Goal: Transaction & Acquisition: Purchase product/service

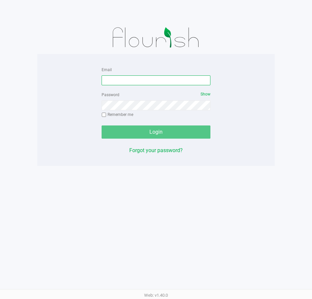
click at [169, 81] on input "Email" at bounding box center [156, 81] width 109 height 10
type input "Jlaughlin@liveparallel.com"
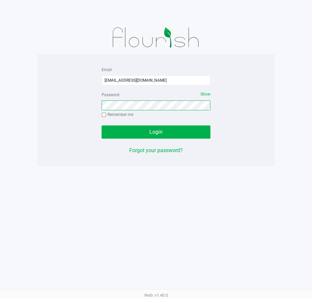
click at [102, 126] on button "Login" at bounding box center [156, 132] width 109 height 13
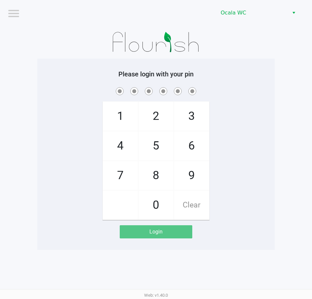
click at [58, 139] on div "1 4 7 2 5 8 0 3 6 9 Clear" at bounding box center [155, 153] width 237 height 134
click at [31, 228] on app-pos-login-wrapper "Logout Ocala WC Please login with your pin 1 4 7 2 5 8 0 3 6 9 Clear Login" at bounding box center [156, 125] width 312 height 250
click at [48, 115] on div "1 4 7 2 5 8 0 3 6 9 Clear" at bounding box center [155, 153] width 237 height 134
click at [45, 85] on div "Please login with your pin 1 4 7 2 5 8 0 3 6 9 Clear Login" at bounding box center [155, 154] width 237 height 168
click at [241, 87] on span at bounding box center [156, 91] width 228 height 10
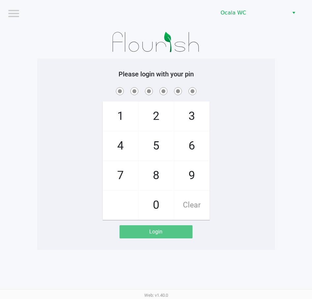
click at [242, 86] on span at bounding box center [156, 91] width 228 height 10
checkbox input "true"
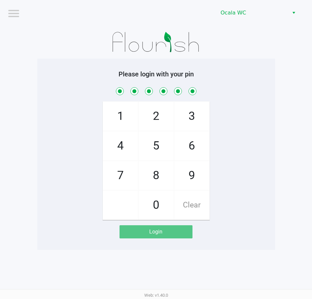
checkbox input "true"
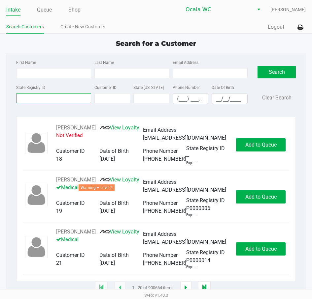
click at [36, 94] on input "State Registry ID" at bounding box center [53, 98] width 75 height 10
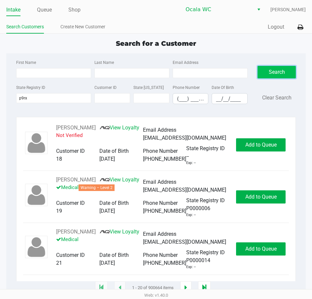
click at [295, 75] on button "Search" at bounding box center [276, 72] width 38 height 13
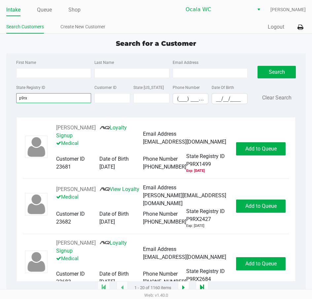
click at [41, 100] on input "p9rx" at bounding box center [53, 98] width 75 height 10
type input "p9rx4024"
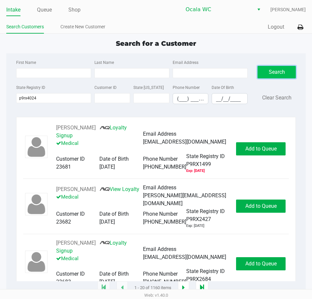
click at [274, 67] on button "Search" at bounding box center [276, 72] width 38 height 13
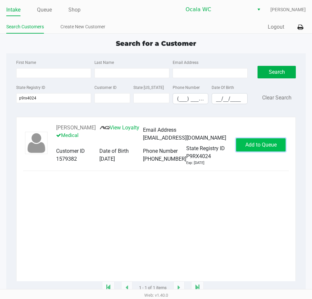
click at [264, 148] on span "Add to Queue" at bounding box center [260, 145] width 31 height 6
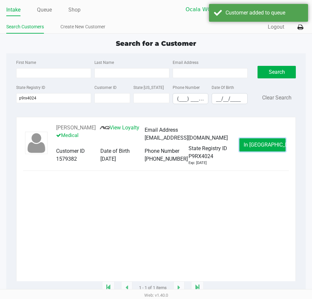
click at [263, 148] on span "In Queue" at bounding box center [270, 145] width 55 height 6
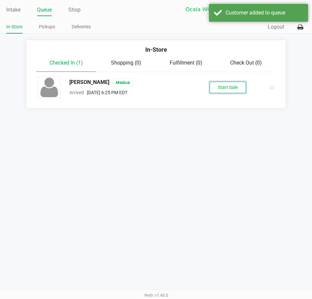
click at [229, 86] on button "Start Sale" at bounding box center [227, 88] width 36 height 12
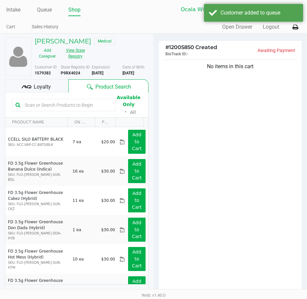
click at [76, 55] on button "View State Registry" at bounding box center [73, 53] width 27 height 16
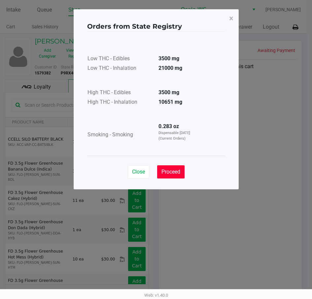
click at [175, 172] on span "Proceed" at bounding box center [170, 172] width 19 height 6
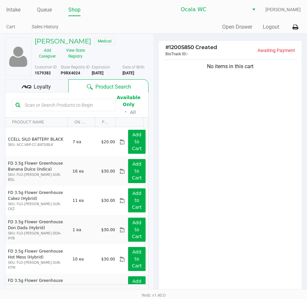
click at [49, 106] on input "text" at bounding box center [67, 105] width 90 height 10
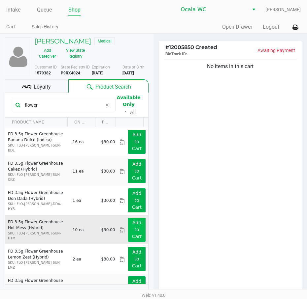
type input "flower"
click at [132, 224] on app-button-loader "Add to Cart" at bounding box center [137, 229] width 10 height 19
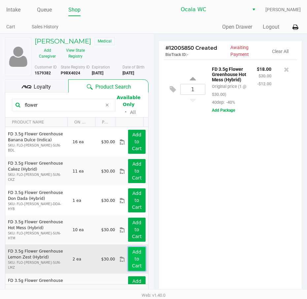
click at [137, 258] on button "Add to Cart" at bounding box center [136, 259] width 17 height 24
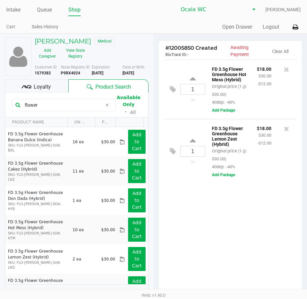
click at [214, 214] on div "1 FD 3.5g Flower Greenhouse Hot Mess (Hybrid) Original price (1 @ $30.00) 40dep…" at bounding box center [230, 178] width 143 height 236
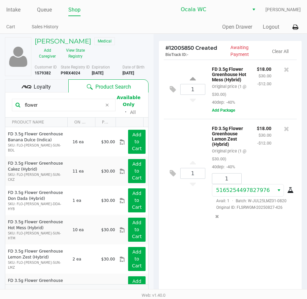
click at [47, 109] on input "flower" at bounding box center [62, 105] width 80 height 10
drag, startPoint x: 199, startPoint y: 232, endPoint x: 190, endPoint y: 211, distance: 22.4
click at [199, 230] on div "1 FD 3.5g Flower Greenhouse Hot Mess (Hybrid) Original price (1 @ $30.00) 40dep…" at bounding box center [230, 178] width 143 height 236
click at [197, 130] on div "1 FD 3.5g Flower Greenhouse Lemon Zest (Hybrid) Original price (1 @ $30.00) 40d…" at bounding box center [230, 173] width 133 height 109
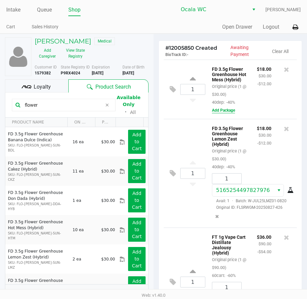
click at [222, 113] on button "Add Package" at bounding box center [223, 110] width 23 height 6
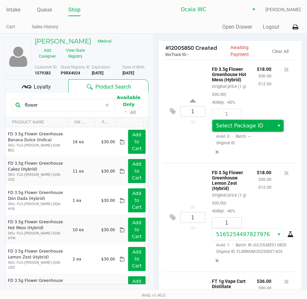
click at [237, 129] on span "Select Package ID" at bounding box center [239, 126] width 47 height 6
click at [254, 130] on div "1 Select Package ID Avail: 0 · Batch: --- Original ID:" at bounding box center [252, 133] width 90 height 49
click at [161, 75] on div "1 FD 3.5g Flower Greenhouse Hot Mess (Hybrid) Original price (1 @ $30.00) 40dep…" at bounding box center [230, 178] width 143 height 236
click at [178, 80] on div "1 FD 3.5g Flower Greenhouse Hot Mess (Hybrid) Original price (1 @ $30.00) 40dep…" at bounding box center [230, 112] width 133 height 104
click at [252, 106] on div "$18.00 $30.00 -$12.00" at bounding box center [264, 85] width 24 height 41
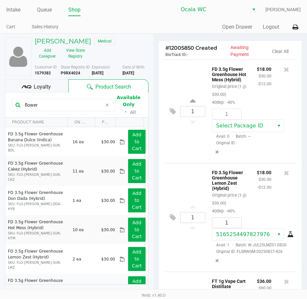
click at [260, 106] on div "$18.00 $30.00 -$12.00" at bounding box center [264, 85] width 24 height 41
click at [216, 154] on icon "Remove the package from the orderLine" at bounding box center [217, 152] width 4 height 5
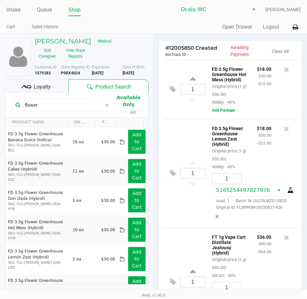
click at [253, 106] on div "$18.00 $30.00 -$12.00" at bounding box center [264, 85] width 24 height 41
click at [188, 141] on div "1 FD 3.5g Flower Greenhouse Lemon Zest (Hybrid) Original price (1 @ $30.00) 40d…" at bounding box center [230, 173] width 133 height 109
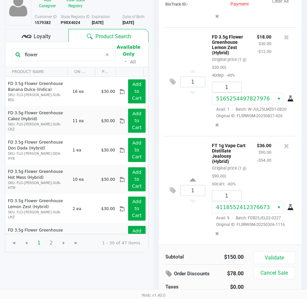
scroll to position [69, 0]
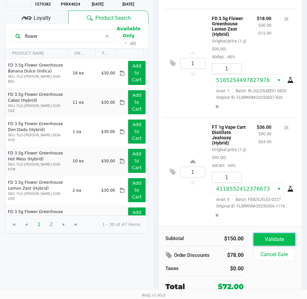
click at [268, 242] on button "Validate" at bounding box center [274, 239] width 42 height 13
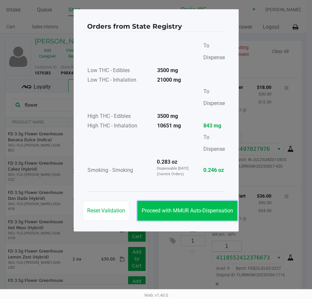
click at [162, 205] on button "Proceed with MMUR Auto-Dispensation" at bounding box center [187, 211] width 100 height 20
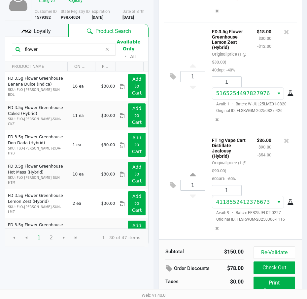
scroll to position [84, 0]
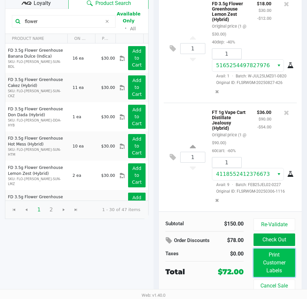
click at [260, 259] on button "Print Customer Labels" at bounding box center [274, 263] width 42 height 28
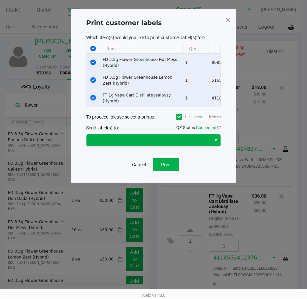
scroll to position [0, 0]
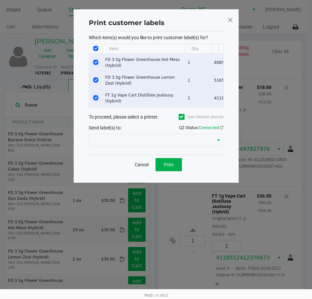
click at [164, 160] on div "Cancel Print" at bounding box center [156, 164] width 135 height 19
click at [169, 168] on span "Print" at bounding box center [169, 164] width 10 height 5
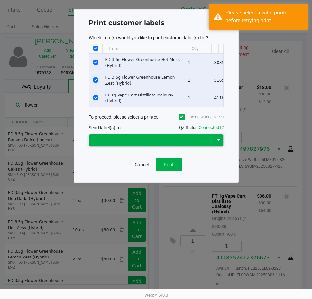
click at [163, 144] on span at bounding box center [151, 141] width 116 height 8
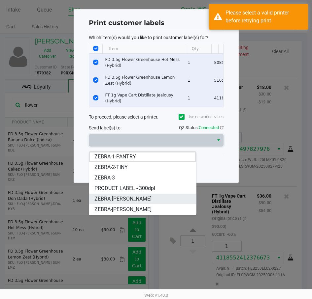
click at [134, 203] on span "ZEBRA-BRANDY-CLARK" at bounding box center [122, 199] width 57 height 8
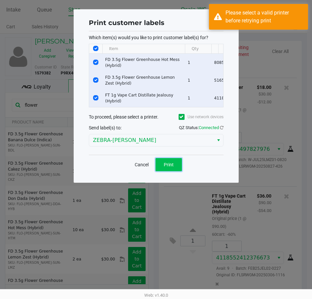
click at [172, 165] on button "Print" at bounding box center [168, 164] width 26 height 13
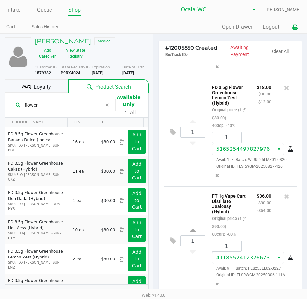
click at [297, 26] on icon at bounding box center [295, 27] width 6 height 5
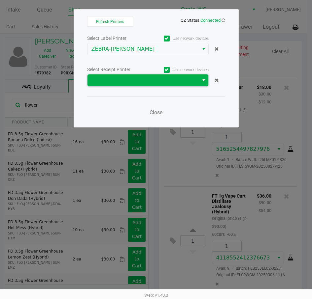
click at [121, 82] on span at bounding box center [142, 80] width 103 height 8
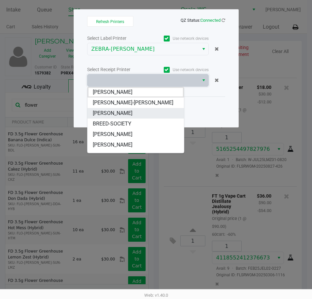
click at [109, 113] on span "[PERSON_NAME]" at bounding box center [113, 113] width 40 height 8
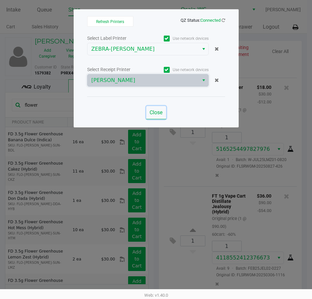
click at [159, 113] on span "Close" at bounding box center [155, 112] width 13 height 6
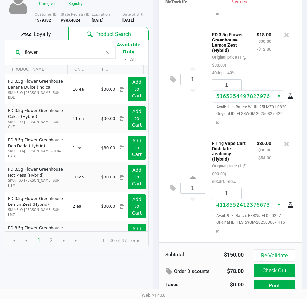
scroll to position [84, 0]
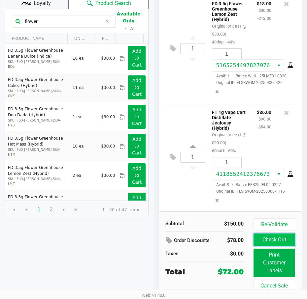
click at [272, 239] on button "Check Out" at bounding box center [274, 240] width 42 height 13
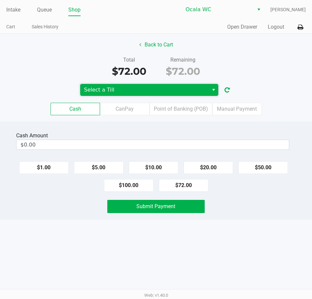
click at [132, 94] on span "Select a Till" at bounding box center [144, 90] width 120 height 8
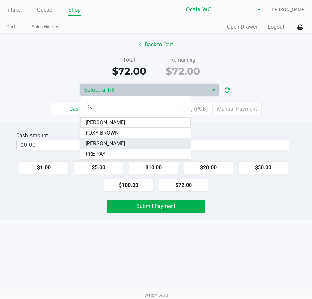
click at [116, 141] on span "[PERSON_NAME]" at bounding box center [105, 144] width 40 height 8
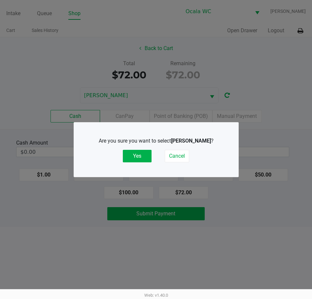
click at [140, 148] on div "Are you sure you want to select BRANDY-CLARK ? Yes Cancel" at bounding box center [156, 149] width 138 height 25
click at [134, 161] on button "Yes" at bounding box center [137, 156] width 29 height 13
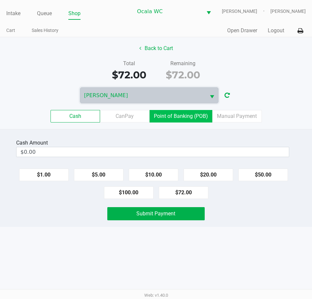
click at [188, 116] on label "Point of Banking (POB)" at bounding box center [180, 116] width 63 height 13
click at [0, 0] on 7 "Point of Banking (POB)" at bounding box center [0, 0] width 0 height 0
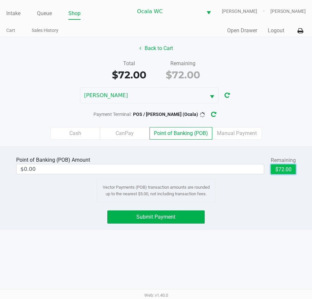
click at [281, 169] on button "$72.00" at bounding box center [282, 170] width 25 height 10
type input "$72.00"
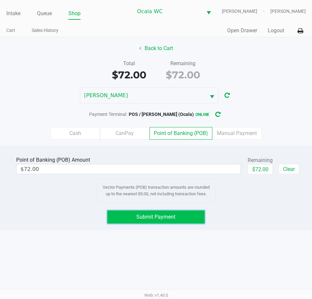
click at [156, 219] on span "Submit Payment" at bounding box center [155, 217] width 39 height 6
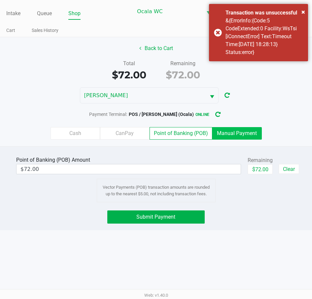
click at [236, 135] on label "Manual Payment" at bounding box center [236, 133] width 49 height 13
click at [0, 0] on 8 "Manual Payment" at bounding box center [0, 0] width 0 height 0
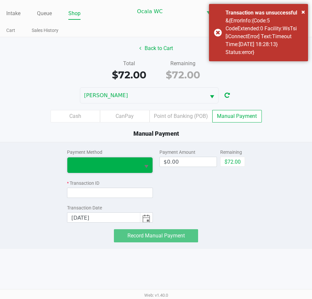
click at [87, 162] on span at bounding box center [103, 165] width 64 height 8
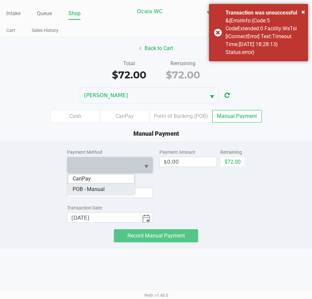
click at [81, 192] on span "POB - Manual" at bounding box center [89, 190] width 32 height 8
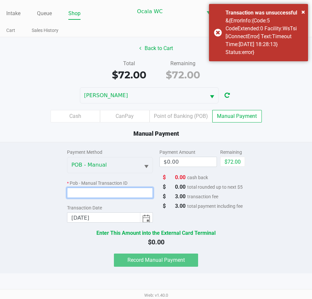
click at [79, 194] on input at bounding box center [109, 193] width 85 height 10
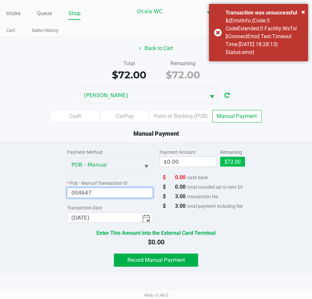
type input "004647"
click at [228, 159] on button "$72.00" at bounding box center [232, 162] width 25 height 10
type input "$72.00"
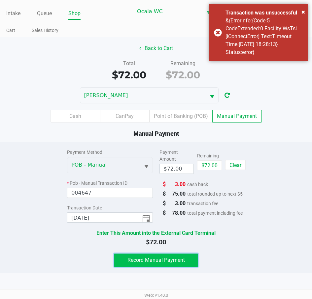
click at [157, 263] on span "Record Manual Payment" at bounding box center [155, 260] width 57 height 6
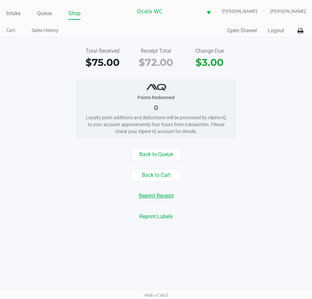
drag, startPoint x: 163, startPoint y: 197, endPoint x: 215, endPoint y: 196, distance: 52.8
click at [165, 197] on button "Reprint Receipt" at bounding box center [156, 196] width 44 height 13
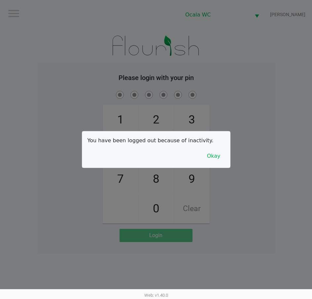
click at [2, 51] on div at bounding box center [156, 149] width 312 height 299
click at [218, 158] on button "Okay" at bounding box center [213, 156] width 22 height 13
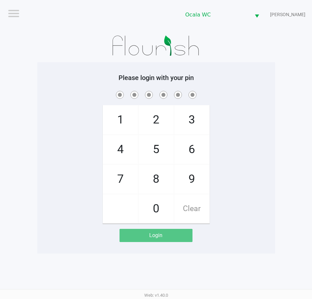
click at [269, 114] on div "1 4 7 2 5 8 0 3 6 9 Clear" at bounding box center [155, 157] width 237 height 134
checkbox input "true"
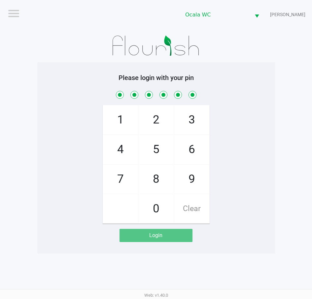
checkbox input "true"
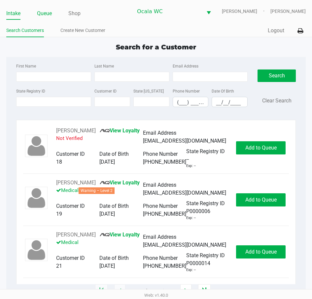
click at [44, 15] on link "Queue" at bounding box center [44, 13] width 15 height 9
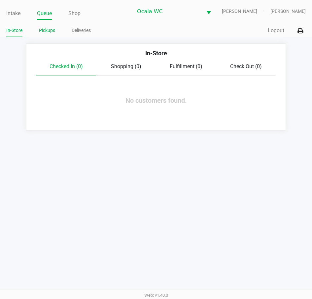
click at [44, 31] on link "Pickups" at bounding box center [47, 30] width 16 height 8
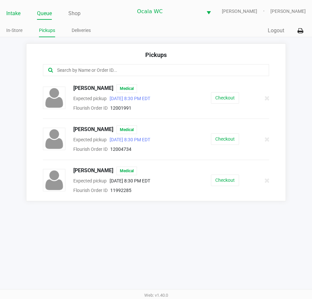
click at [13, 13] on link "Intake" at bounding box center [13, 13] width 14 height 9
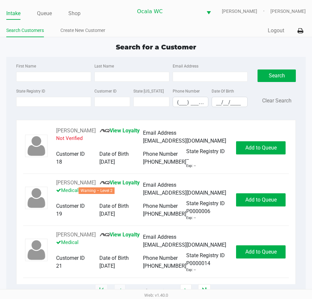
click at [148, 35] on ul "Search Customers Create New Customer" at bounding box center [81, 31] width 150 height 11
click at [147, 33] on ul "Search Customers Create New Customer" at bounding box center [81, 31] width 150 height 11
type input "MIGUEL"
type input "RODRIGUEZ"
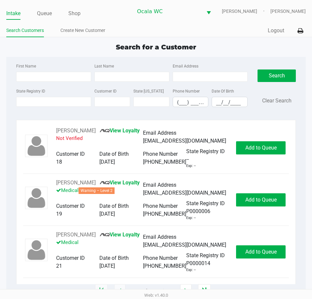
type input "11/19/1989"
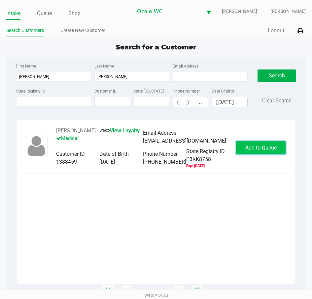
click at [254, 149] on span "Add to Queue" at bounding box center [260, 148] width 31 height 6
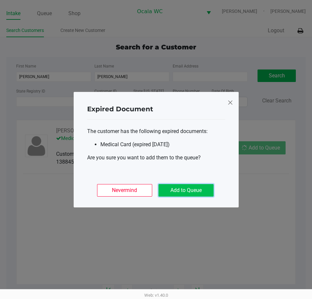
click at [194, 192] on button "Add to Queue" at bounding box center [185, 190] width 55 height 13
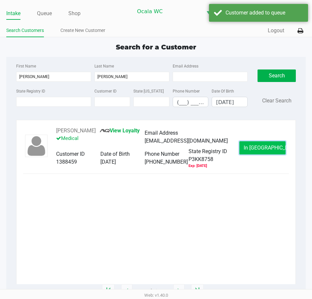
click at [262, 150] on span "In Queue" at bounding box center [270, 148] width 55 height 6
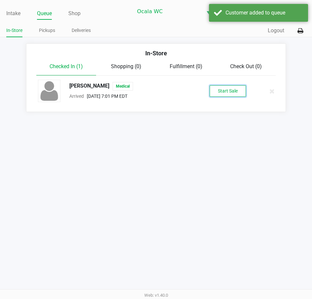
click at [231, 90] on button "Start Sale" at bounding box center [227, 91] width 36 height 12
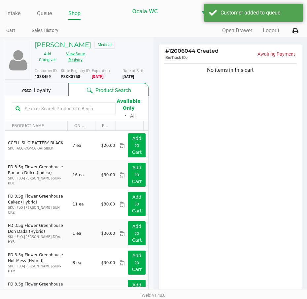
click at [77, 59] on button "View State Registry" at bounding box center [73, 57] width 27 height 16
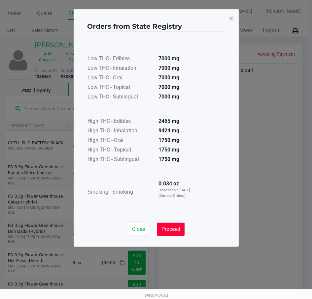
click at [174, 227] on span "Proceed" at bounding box center [170, 229] width 19 height 6
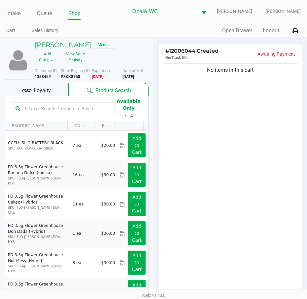
click at [48, 109] on input "text" at bounding box center [67, 109] width 90 height 10
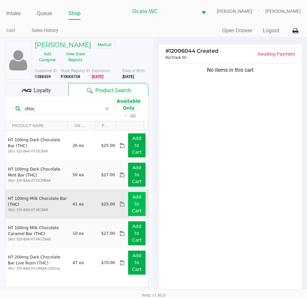
type input "choc"
click at [132, 199] on app-button-loader "Add to Cart" at bounding box center [137, 204] width 10 height 19
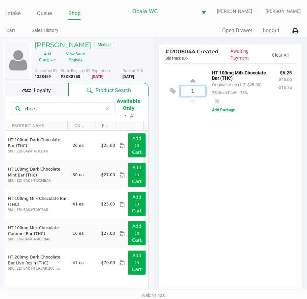
click at [198, 96] on input "1" at bounding box center [192, 91] width 24 height 10
type input "4"
click at [215, 172] on div "miguel rodriguez Medical Add Caregiver View State Registry Customer ID 1388459 …" at bounding box center [153, 204] width 307 height 335
click at [240, 188] on div "4 HT 100mg Milk Chocolate Bar (THC) Original price (4 @ $25.00) 75chocchew: -75…" at bounding box center [230, 181] width 143 height 236
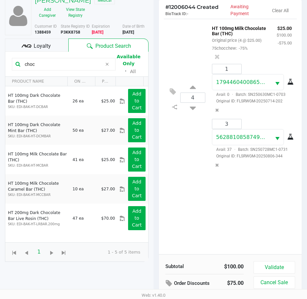
scroll to position [73, 0]
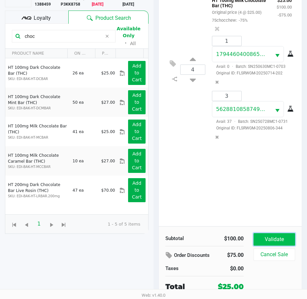
click at [268, 234] on button "Validate" at bounding box center [274, 239] width 42 height 13
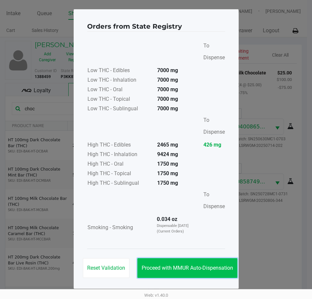
drag, startPoint x: 175, startPoint y: 267, endPoint x: 246, endPoint y: 271, distance: 71.3
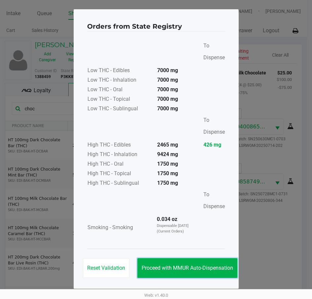
click at [175, 267] on span "Proceed with MMUR Auto-Dispensation" at bounding box center [186, 268] width 91 height 6
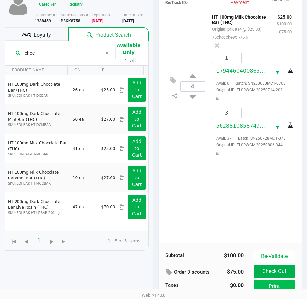
scroll to position [87, 0]
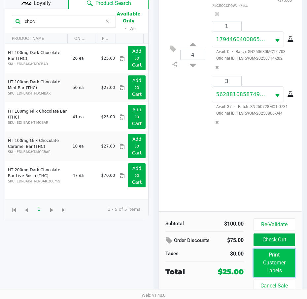
click at [259, 267] on button "Print Customer Labels" at bounding box center [274, 263] width 42 height 28
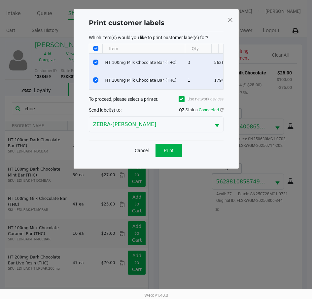
click at [167, 148] on div "Cancel Print" at bounding box center [156, 150] width 135 height 19
click at [167, 152] on button "Print" at bounding box center [168, 150] width 26 height 13
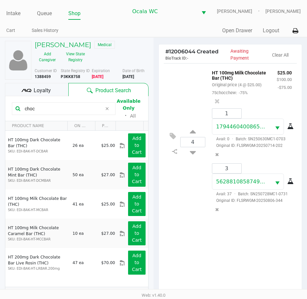
scroll to position [87, 0]
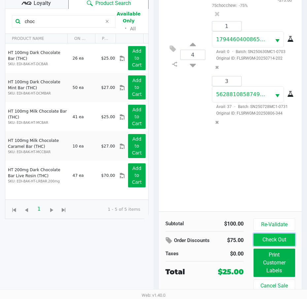
click at [284, 240] on button "Check Out" at bounding box center [274, 240] width 42 height 13
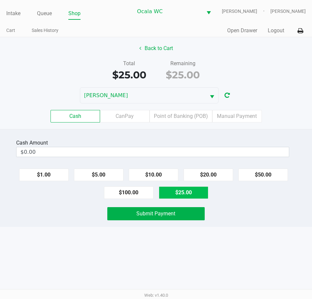
click at [180, 195] on button "$25.00" at bounding box center [183, 193] width 49 height 13
type input "$25.00"
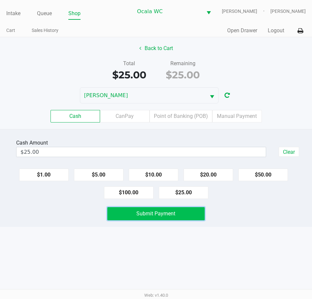
click at [168, 215] on span "Submit Payment" at bounding box center [155, 214] width 39 height 6
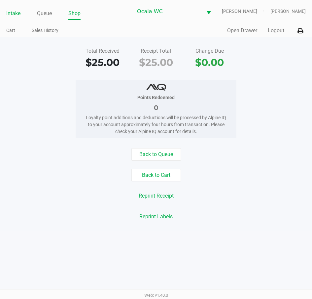
click at [11, 11] on link "Intake" at bounding box center [13, 13] width 14 height 9
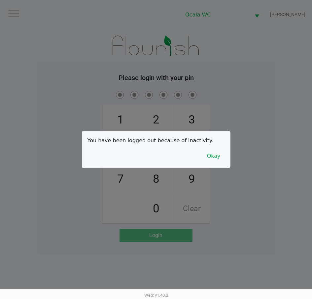
click at [6, 93] on div at bounding box center [156, 149] width 312 height 299
drag, startPoint x: 215, startPoint y: 160, endPoint x: 215, endPoint y: 156, distance: 3.6
click at [215, 157] on button "Okay" at bounding box center [213, 156] width 22 height 13
click at [215, 156] on div "1 4 7 2 5 8 0 3 6 9 Clear" at bounding box center [155, 157] width 237 height 134
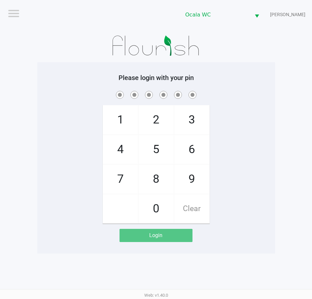
click at [237, 101] on div "1 4 7 2 5 8 0 3 6 9 Clear" at bounding box center [155, 157] width 237 height 134
checkbox input "true"
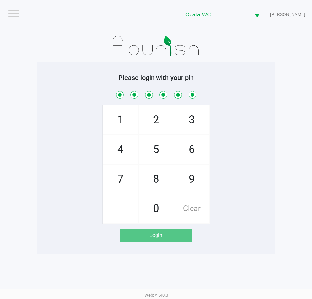
checkbox input "true"
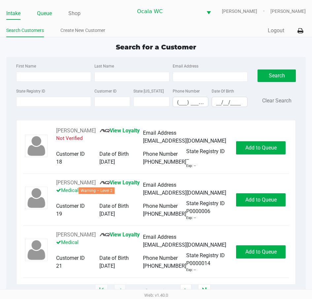
click at [51, 9] on link "Queue" at bounding box center [44, 13] width 15 height 9
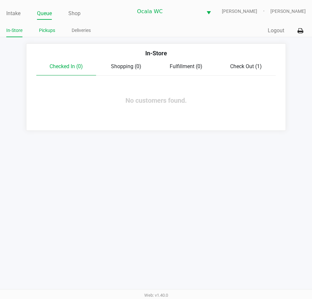
click at [44, 29] on link "Pickups" at bounding box center [47, 30] width 16 height 8
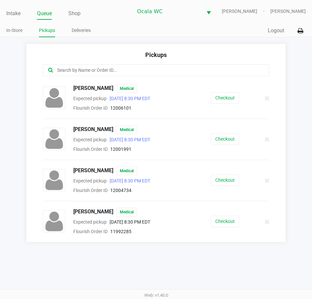
click at [221, 173] on div "JOHN SERBAN Medical Expected pickup Sep 25, 2025 8:30 PM EDT Flourish Order ID …" at bounding box center [156, 181] width 236 height 28
click at [223, 178] on button "Checkout" at bounding box center [225, 181] width 28 height 12
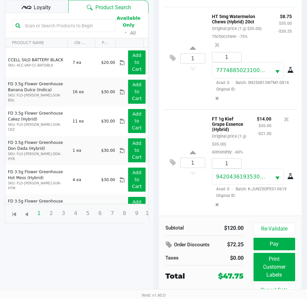
scroll to position [87, 0]
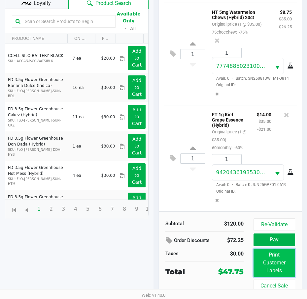
click at [285, 254] on button "Print Customer Labels" at bounding box center [274, 263] width 42 height 28
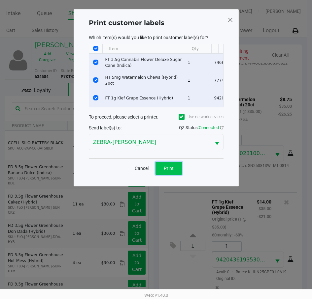
click at [177, 170] on button "Print" at bounding box center [168, 168] width 26 height 13
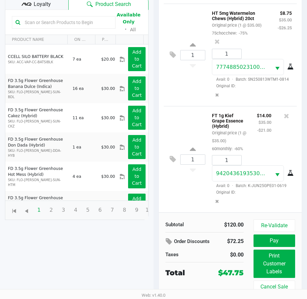
scroll to position [85, 0]
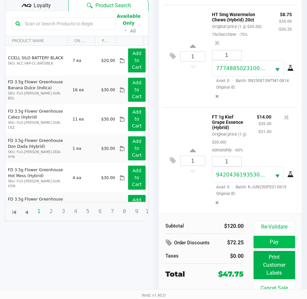
click at [276, 243] on button "Pay" at bounding box center [274, 242] width 42 height 13
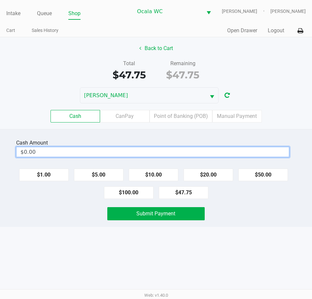
click at [174, 150] on input "$0.00" at bounding box center [152, 152] width 272 height 10
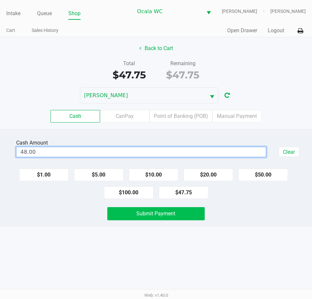
click at [183, 213] on button "Submit Payment" at bounding box center [155, 213] width 97 height 13
type input "$48.00"
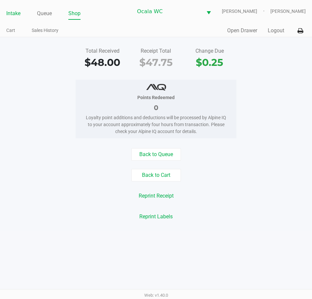
click at [14, 13] on link "Intake" at bounding box center [13, 13] width 14 height 9
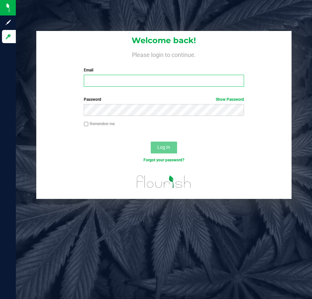
click at [103, 83] on input "Email" at bounding box center [164, 81] width 160 height 12
type input "Jlaughlin@liveparallel.com"
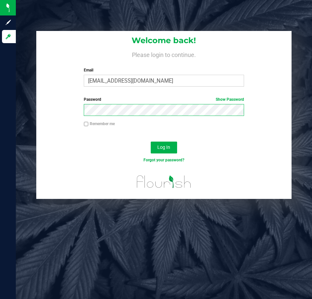
click at [151, 142] on button "Log In" at bounding box center [164, 148] width 26 height 12
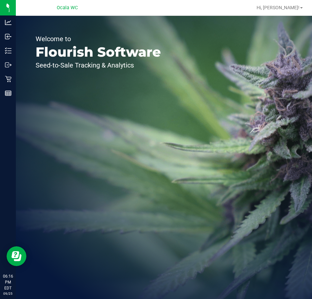
click at [200, 130] on div "Welcome to Flourish Software Seed-to-Sale Tracking & Analytics" at bounding box center [164, 158] width 296 height 284
click at [144, 123] on div "Welcome to Flourish Software Seed-to-Sale Tracking & Analytics" at bounding box center [98, 158] width 165 height 284
drag, startPoint x: 105, startPoint y: 127, endPoint x: 103, endPoint y: 83, distance: 43.9
click at [104, 122] on div "Welcome to Flourish Software Seed-to-Sale Tracking & Analytics" at bounding box center [98, 158] width 165 height 284
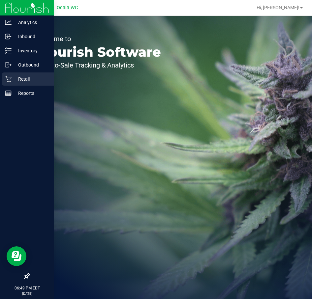
click at [24, 85] on div "Retail" at bounding box center [28, 79] width 52 height 13
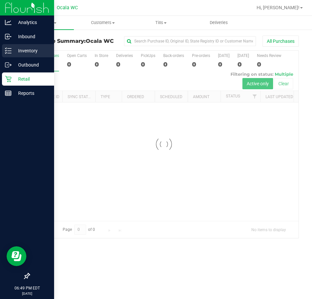
click at [28, 50] on p "Inventory" at bounding box center [32, 51] width 40 height 8
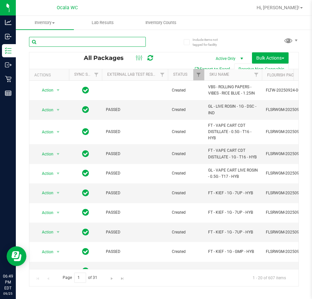
click at [86, 42] on input "text" at bounding box center [87, 42] width 117 height 10
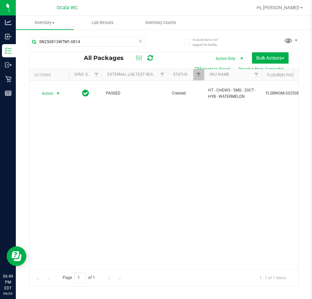
click at [47, 93] on span "Action" at bounding box center [45, 93] width 18 height 9
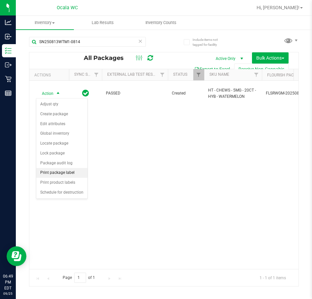
click at [52, 174] on li "Print package label" at bounding box center [61, 173] width 51 height 10
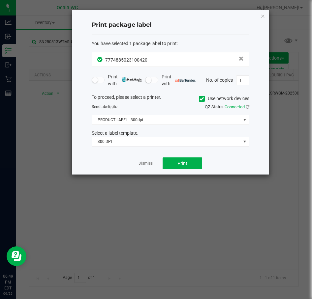
click at [145, 113] on div "To proceed, please select a printer. Use network devices Send label(s) to: QZ S…" at bounding box center [171, 120] width 158 height 53
click at [142, 119] on span "PRODUCT LABEL - 300dpi" at bounding box center [166, 119] width 149 height 9
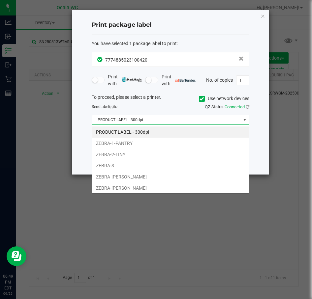
scroll to position [10, 158]
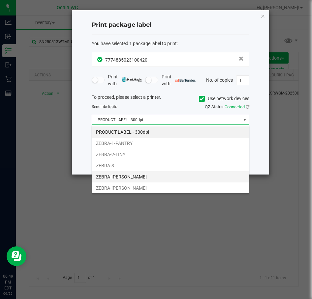
click at [128, 175] on li "ZEBRA-BRANDY-CLARK" at bounding box center [170, 176] width 157 height 11
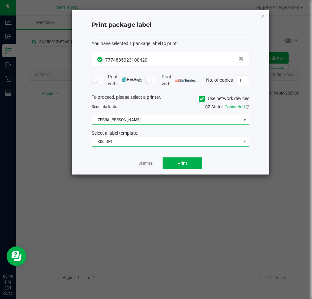
click at [118, 141] on span "300 DPI" at bounding box center [166, 141] width 149 height 9
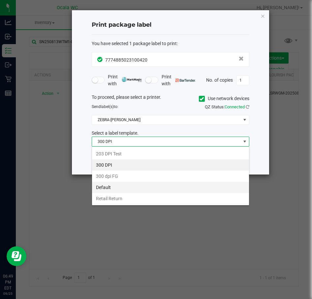
click at [113, 191] on li "Default" at bounding box center [170, 187] width 157 height 11
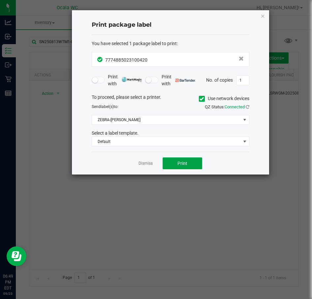
click at [188, 159] on button "Print" at bounding box center [183, 164] width 40 height 12
drag, startPoint x: 145, startPoint y: 163, endPoint x: 145, endPoint y: 170, distance: 6.6
click at [145, 163] on link "Dismiss" at bounding box center [145, 164] width 14 height 6
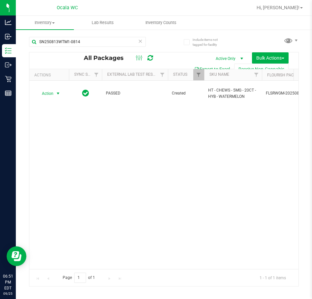
click at [124, 217] on div "Action Action Adjust qty Create package Edit attributes Global inventory Locate…" at bounding box center [163, 175] width 269 height 189
click at [84, 39] on input "SN250813WTM1-0814" at bounding box center [87, 42] width 117 height 10
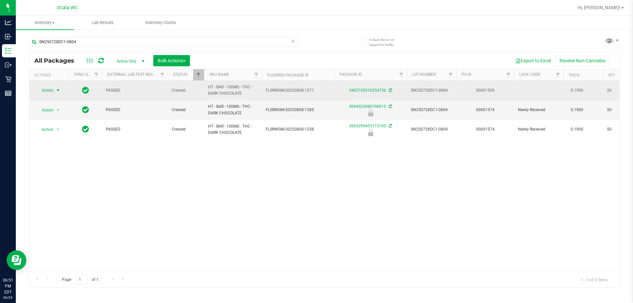
click at [47, 89] on span "Action" at bounding box center [45, 90] width 18 height 9
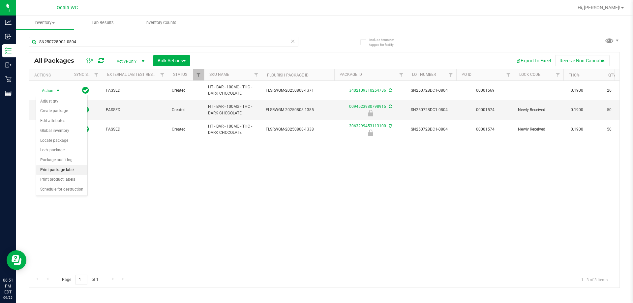
click at [49, 168] on li "Print package label" at bounding box center [61, 170] width 51 height 10
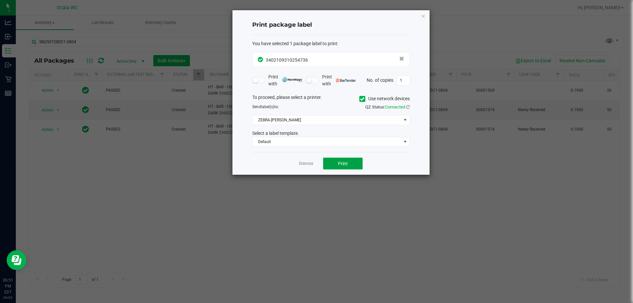
click at [312, 162] on span "Print" at bounding box center [343, 163] width 10 height 5
click at [301, 166] on link "Dismiss" at bounding box center [306, 164] width 14 height 6
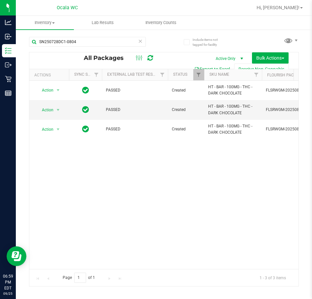
click at [79, 159] on div "Action Action Adjust qty Create package Edit attributes Global inventory Locate…" at bounding box center [163, 175] width 269 height 189
click at [82, 41] on input "SN250728DC1-0804" at bounding box center [87, 42] width 117 height 10
type input "WN250804WAT1-0805"
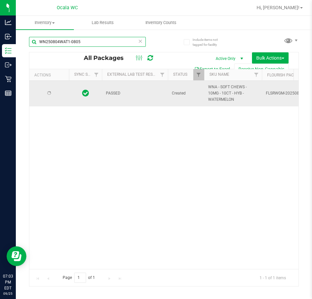
type input "2026-08-04"
click at [45, 91] on span "Action" at bounding box center [45, 93] width 18 height 9
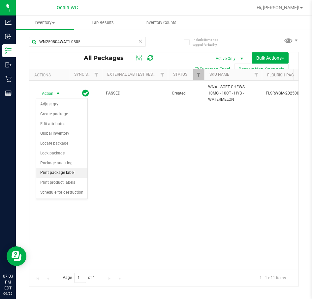
click at [59, 174] on li "Print package label" at bounding box center [61, 173] width 51 height 10
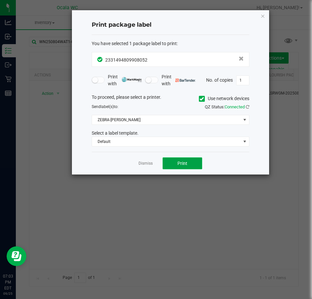
click at [187, 159] on button "Print" at bounding box center [183, 164] width 40 height 12
click at [148, 164] on link "Dismiss" at bounding box center [145, 164] width 14 height 6
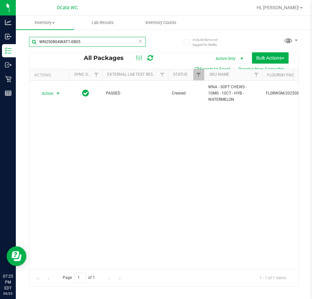
click at [83, 40] on input "WN250804WAT1-0805" at bounding box center [87, 42] width 117 height 10
type input "SEP25T1601B-0915"
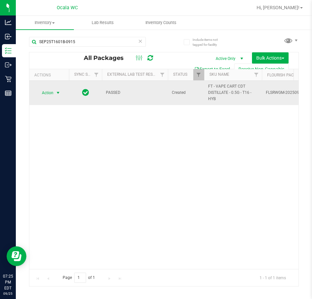
click at [48, 94] on span "Action" at bounding box center [45, 92] width 18 height 9
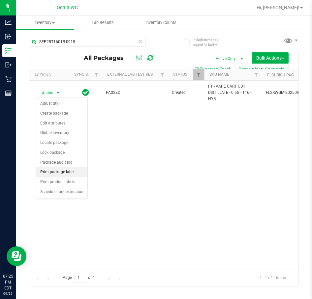
click at [64, 173] on li "Print package label" at bounding box center [61, 173] width 51 height 10
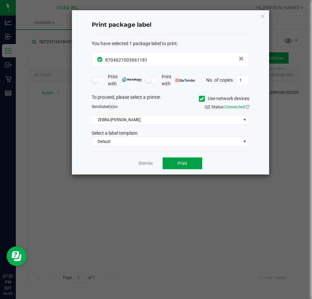
click at [175, 166] on button "Print" at bounding box center [183, 164] width 40 height 12
click at [142, 163] on link "Dismiss" at bounding box center [145, 164] width 14 height 6
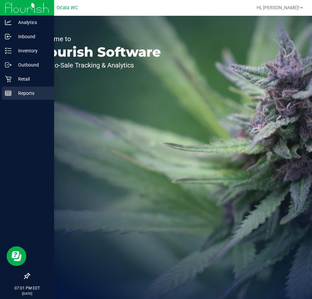
click at [10, 96] on icon at bounding box center [8, 93] width 7 height 7
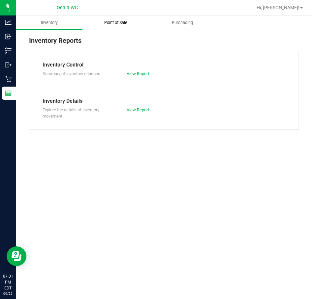
click at [108, 21] on span "Point of Sale" at bounding box center [115, 23] width 41 height 6
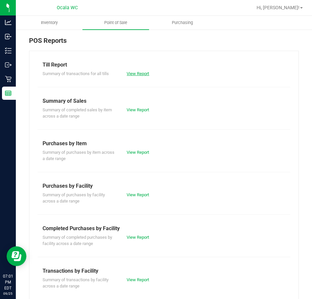
click at [142, 72] on link "View Report" at bounding box center [138, 73] width 22 height 5
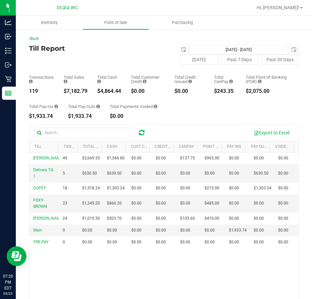
click at [94, 58] on div "Till Report 2025-09-25 Sep 25, 2025 - Sep 25, 2025 2025-09-25 Today Past 7 Days…" at bounding box center [164, 55] width 270 height 20
